Goal: Task Accomplishment & Management: Use online tool/utility

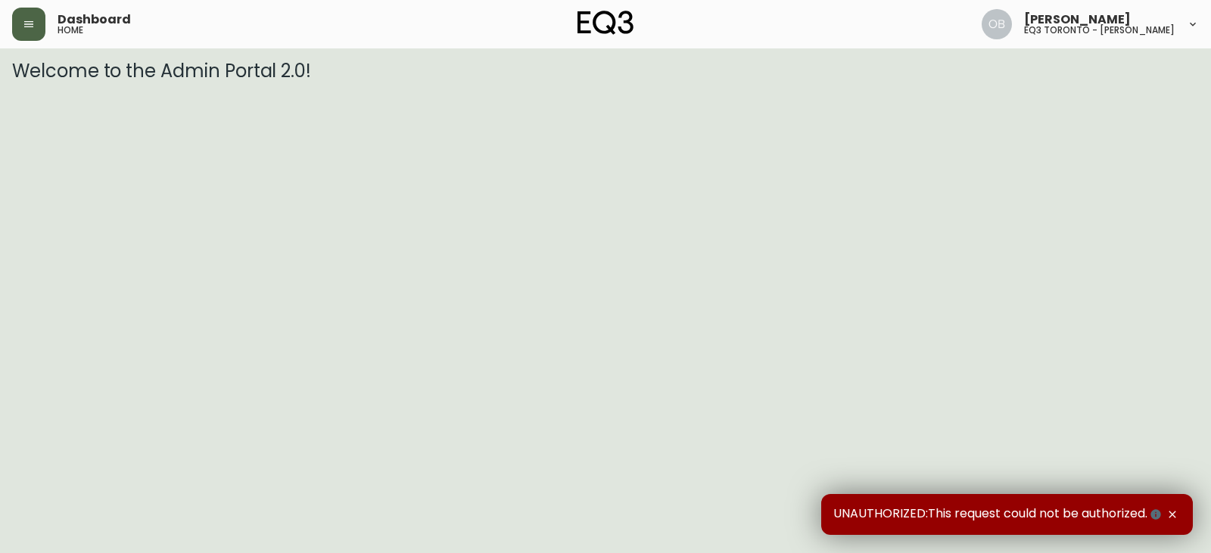
click at [41, 27] on button "button" at bounding box center [28, 24] width 33 height 33
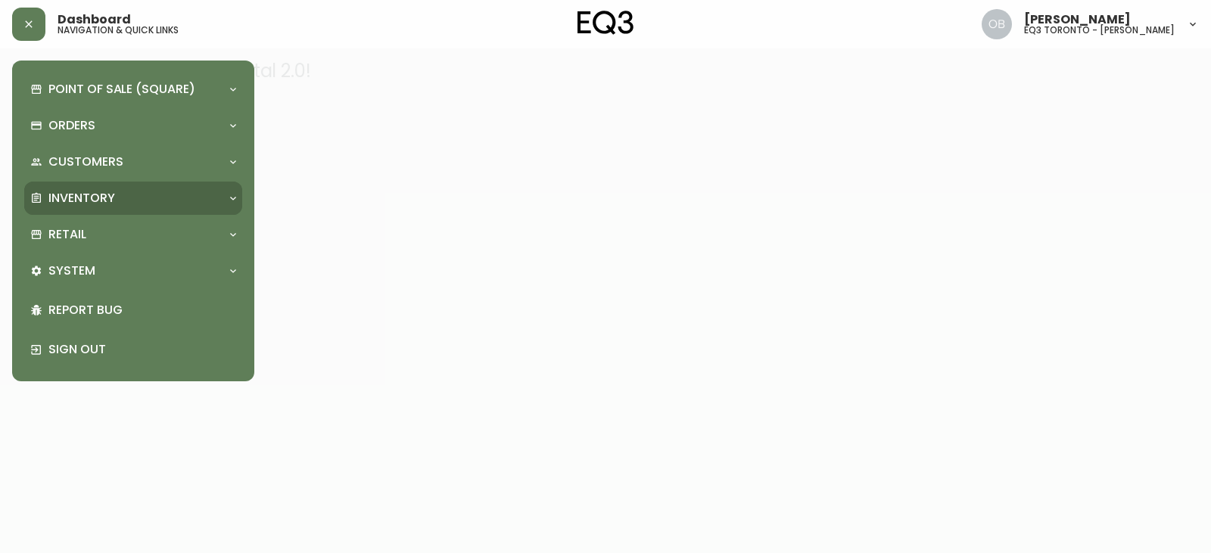
click at [90, 198] on p "Inventory" at bounding box center [81, 198] width 67 height 17
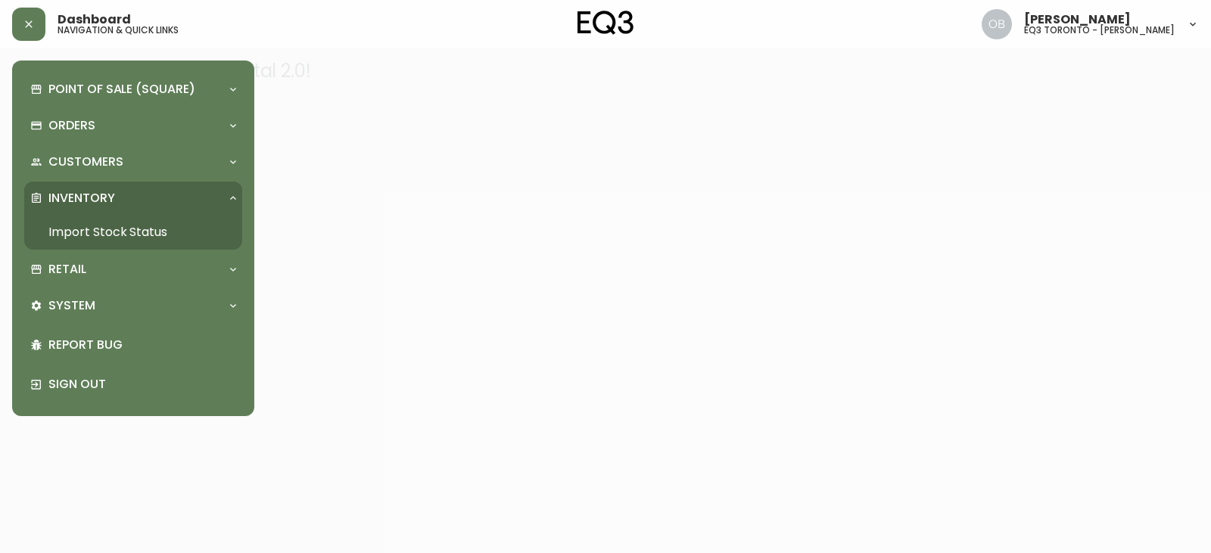
click at [100, 223] on link "Import Stock Status" at bounding box center [133, 232] width 218 height 35
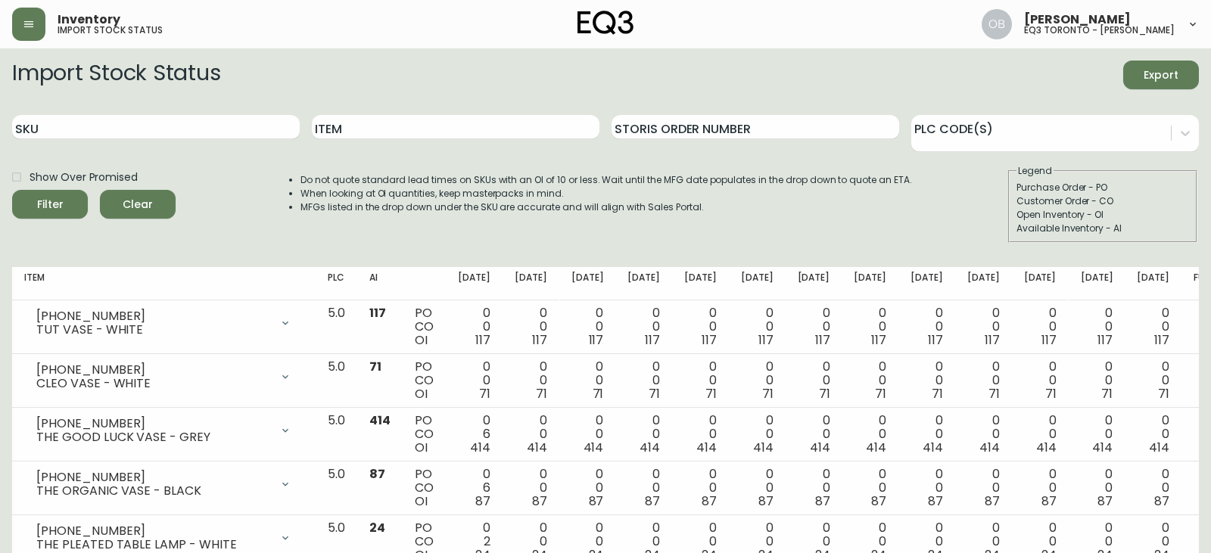
click at [401, 143] on div "Item" at bounding box center [456, 127] width 288 height 49
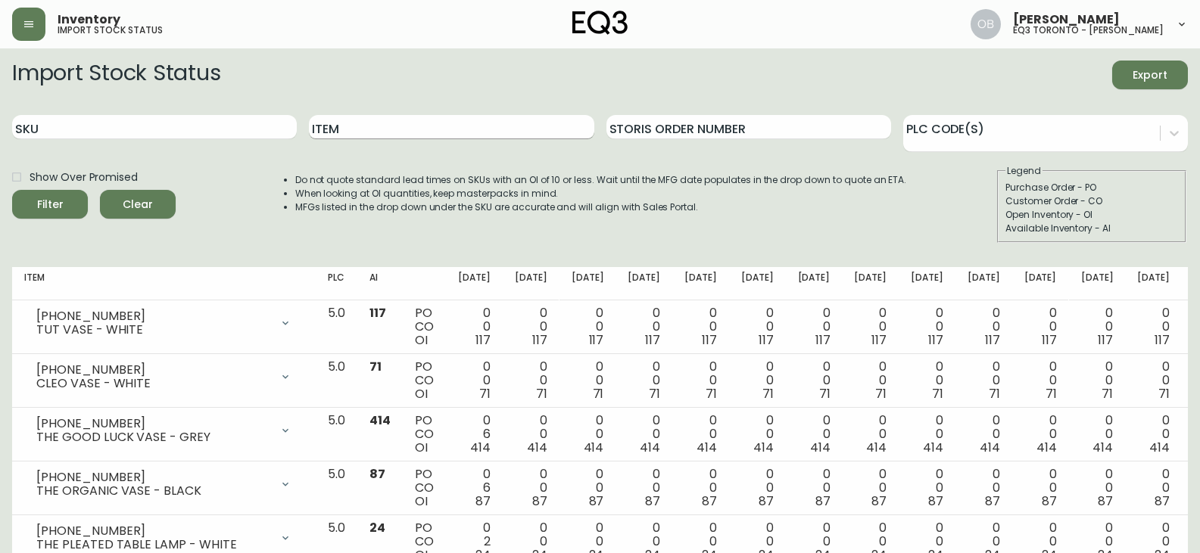
click at [399, 131] on input "Item" at bounding box center [451, 127] width 285 height 24
type input "alto"
click at [12, 190] on button "Filter" at bounding box center [50, 204] width 76 height 29
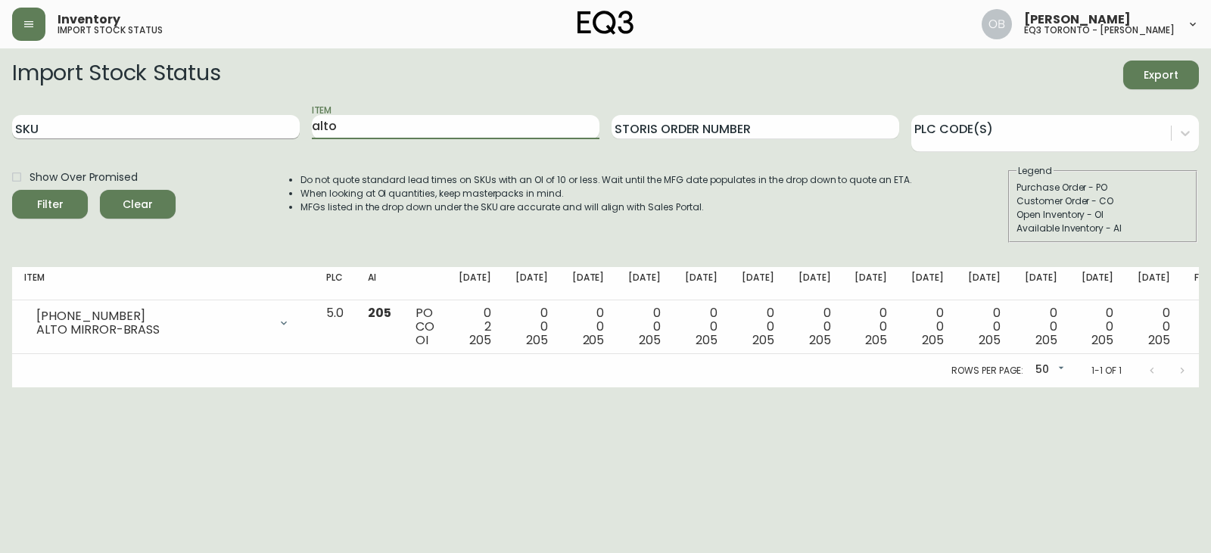
drag, startPoint x: 359, startPoint y: 124, endPoint x: 263, endPoint y: 131, distance: 95.6
click at [264, 131] on div "SKU Item alto Storis Order Number PLC Code(s)" at bounding box center [605, 127] width 1187 height 49
